Goal: Communication & Community: Answer question/provide support

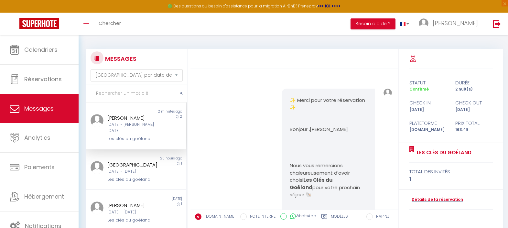
select select "message"
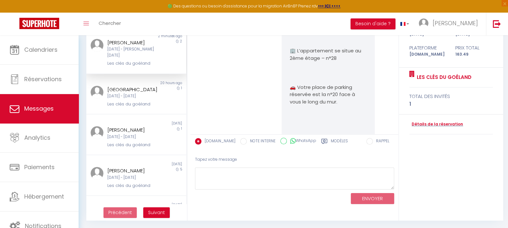
click at [129, 60] on div "Les clés du goéland" at bounding box center [132, 63] width 50 height 6
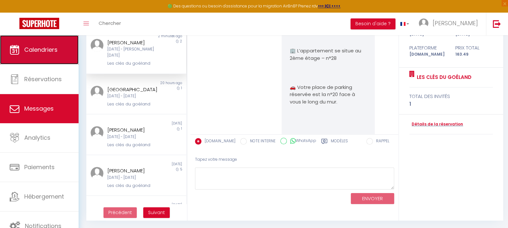
click at [28, 53] on span "Calendriers" at bounding box center [40, 50] width 33 height 8
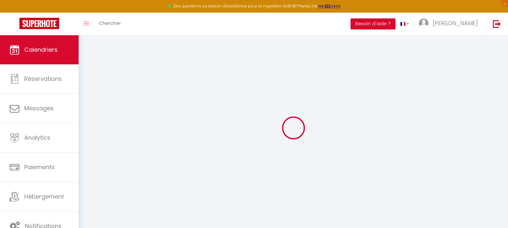
select select
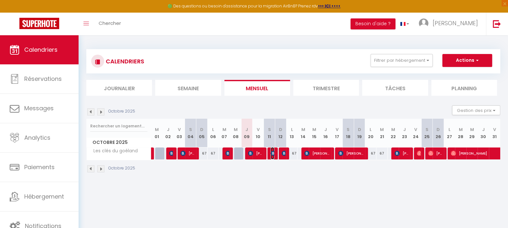
click at [273, 152] on img at bounding box center [273, 153] width 5 height 5
select select "OK"
select select "KO"
select select "0"
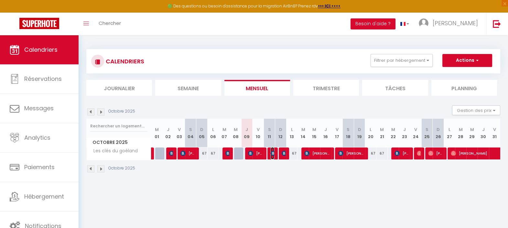
select select "1"
select select
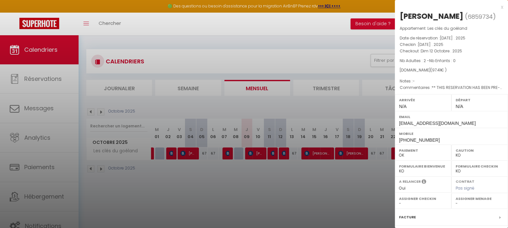
click at [52, 113] on div at bounding box center [254, 114] width 508 height 228
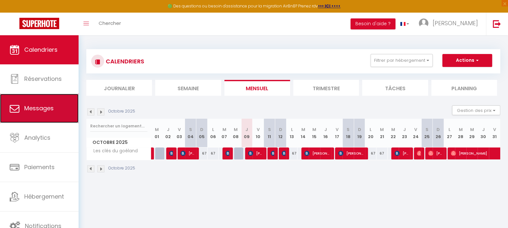
click at [52, 113] on link "Messages" at bounding box center [39, 108] width 79 height 29
select select "message"
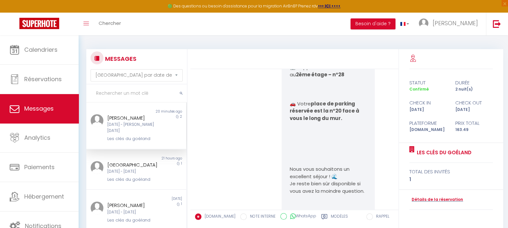
scroll to position [1863, 0]
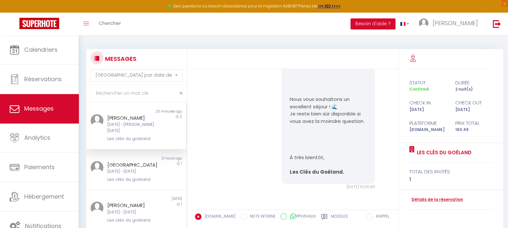
click at [157, 136] on div "Non lu 20 minutes ago [PERSON_NAME][DATE] - [DATE] Les clés du goéland 2" at bounding box center [136, 126] width 100 height 47
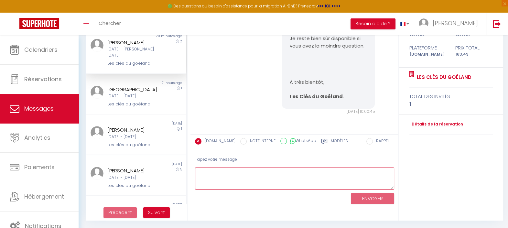
click at [291, 178] on textarea at bounding box center [294, 179] width 199 height 22
type textarea "Je vous informe que le logement est prêt pour vous accueillir. Bon séjour."
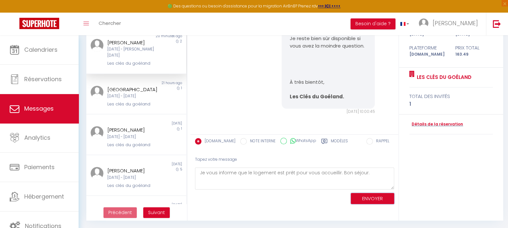
click at [374, 198] on button "ENVOYER" at bounding box center [372, 198] width 43 height 11
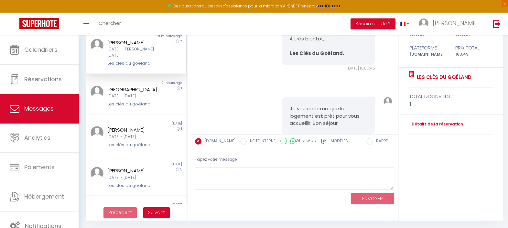
scroll to position [1933, 0]
